Goal: Information Seeking & Learning: Learn about a topic

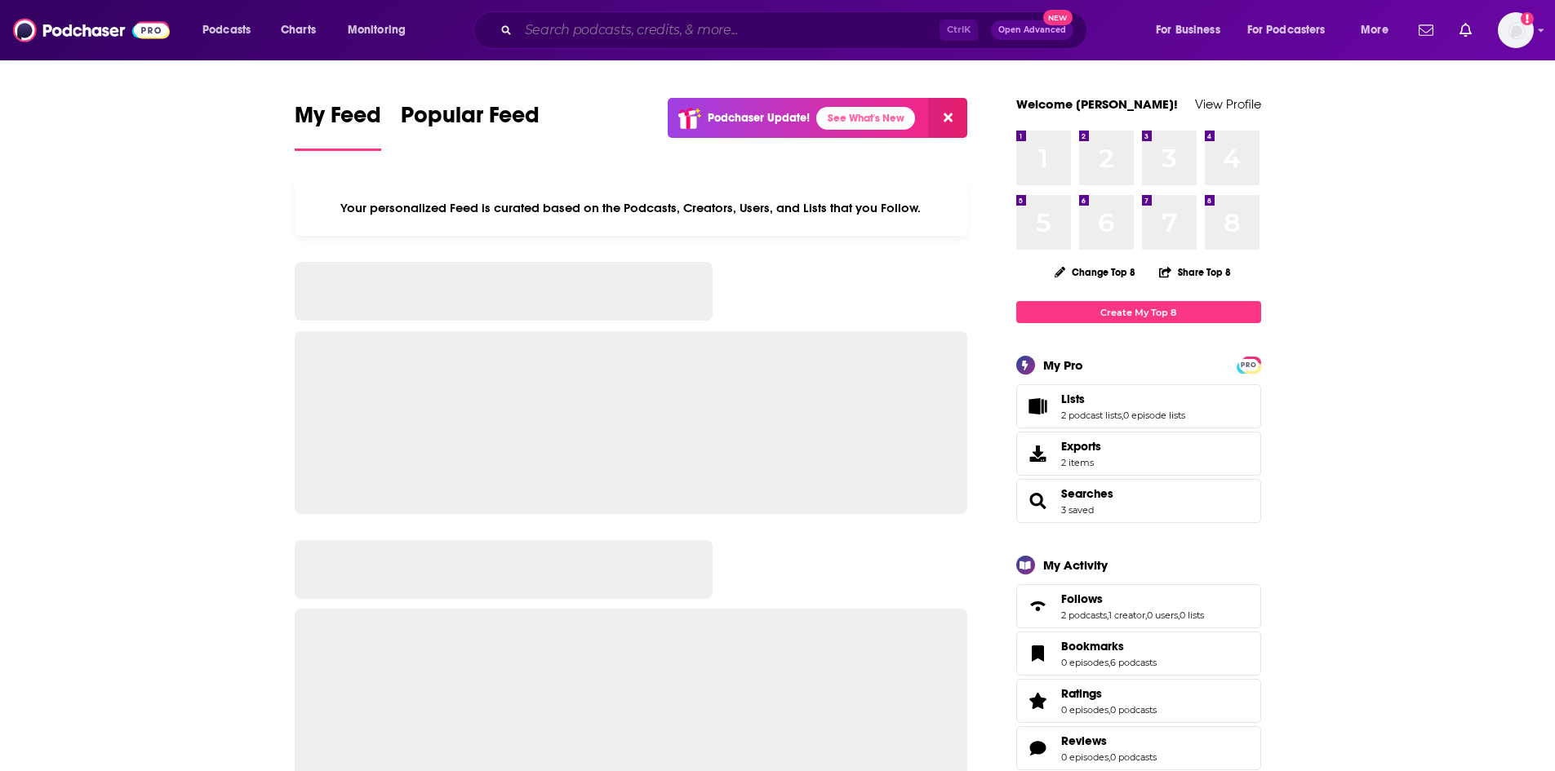
click at [681, 41] on input "Search podcasts, credits, & more..." at bounding box center [728, 30] width 421 height 26
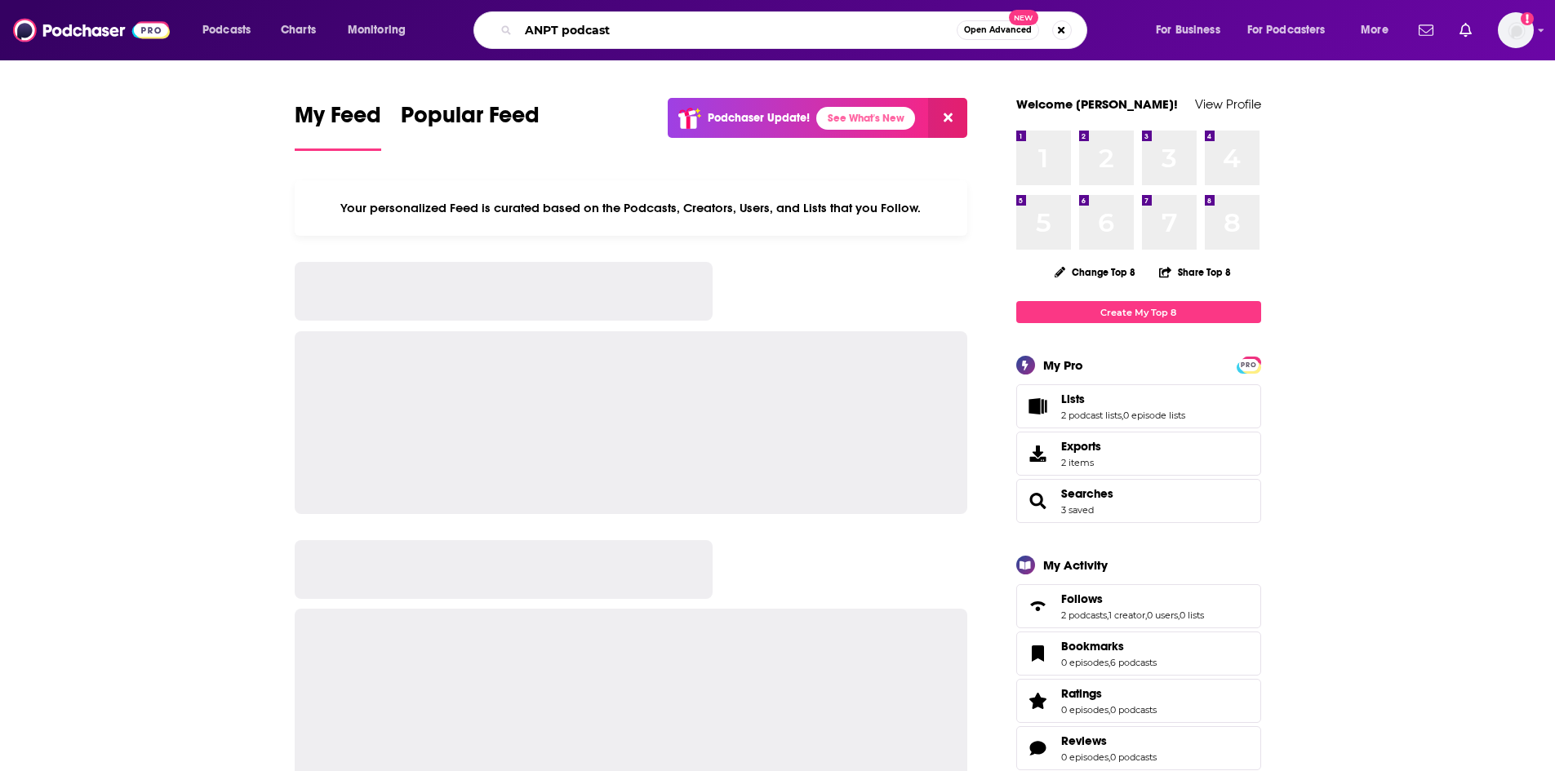
type input "ANPT podcast"
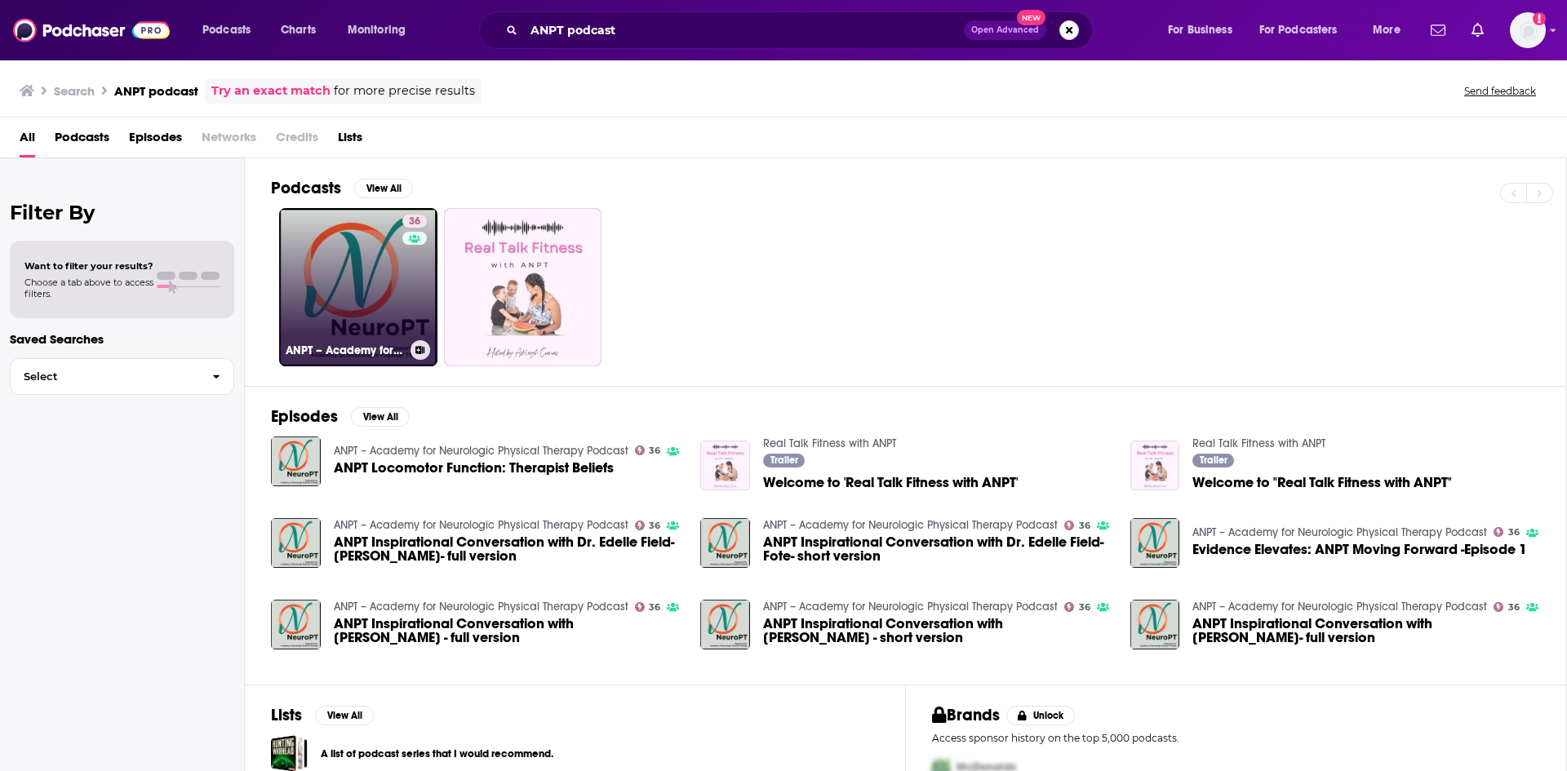
click at [385, 300] on link "36 ANPT – Academy for Neurologic Physical Therapy Podcast" at bounding box center [358, 287] width 158 height 158
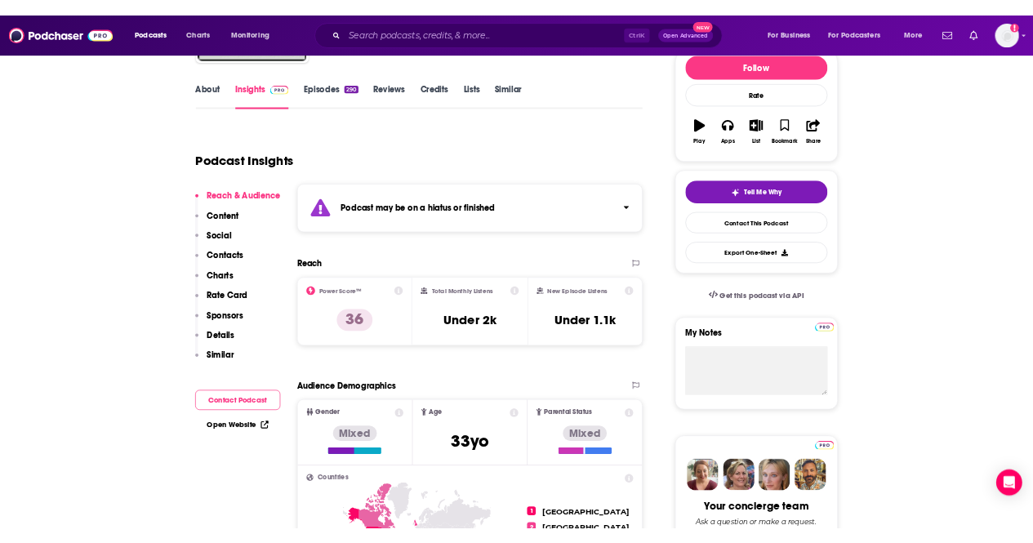
scroll to position [254, 0]
